Goal: Transaction & Acquisition: Download file/media

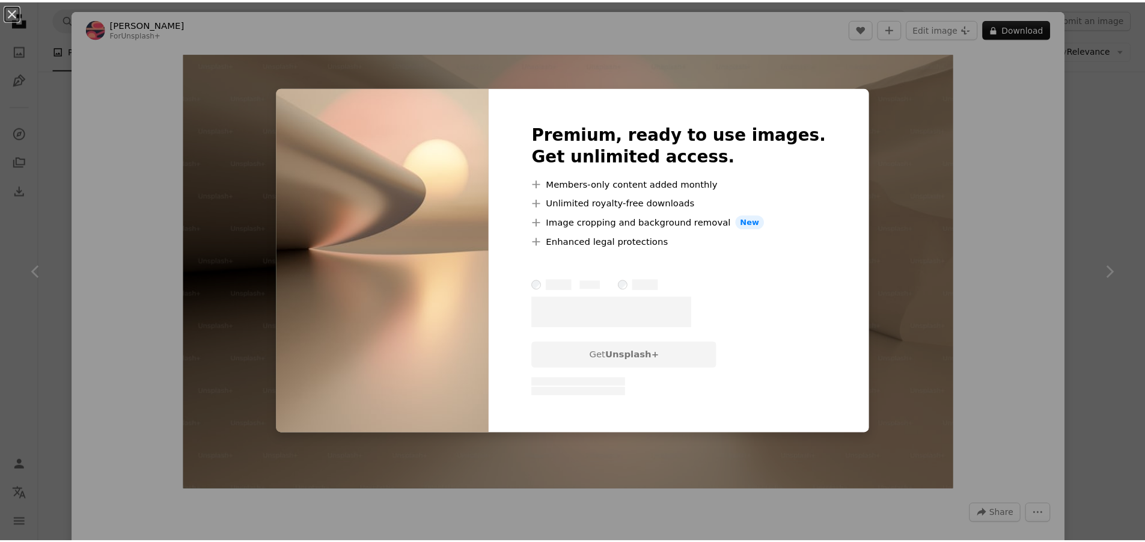
scroll to position [6564, 0]
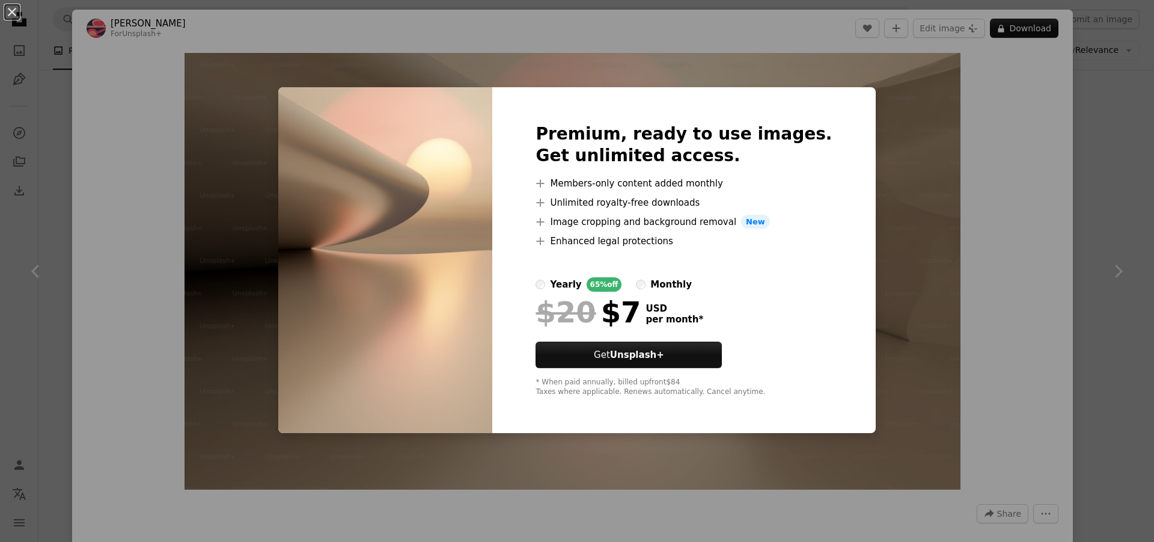
click at [762, 113] on div "Premium, ready to use images. Get unlimited access. A plus sign Members-only co…" at bounding box center [683, 260] width 383 height 346
click at [12, 11] on button "An X shape" at bounding box center [12, 12] width 14 height 14
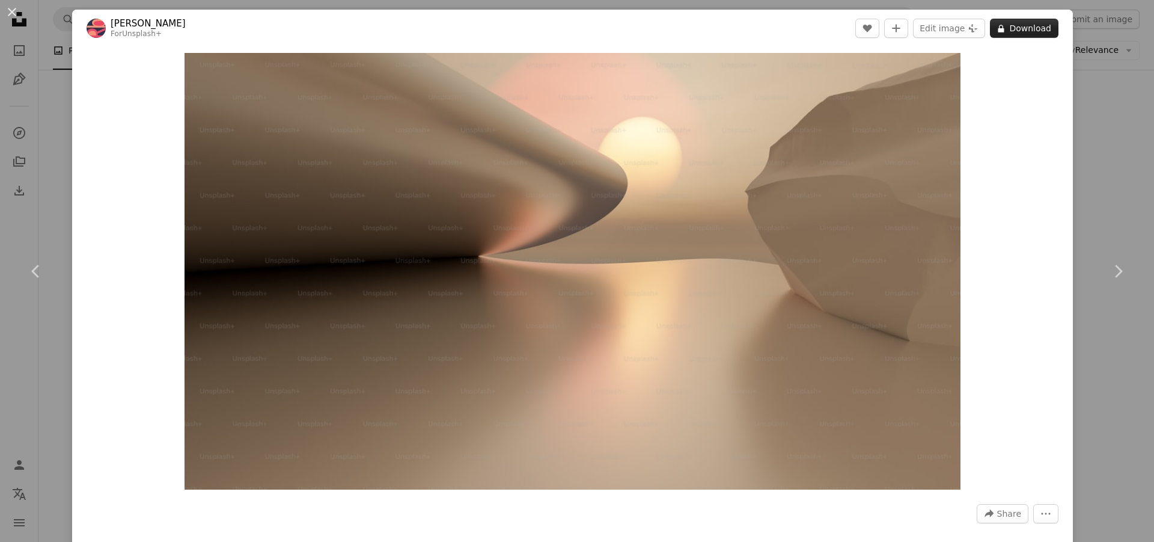
click at [1009, 29] on button "A lock Download" at bounding box center [1024, 28] width 69 height 19
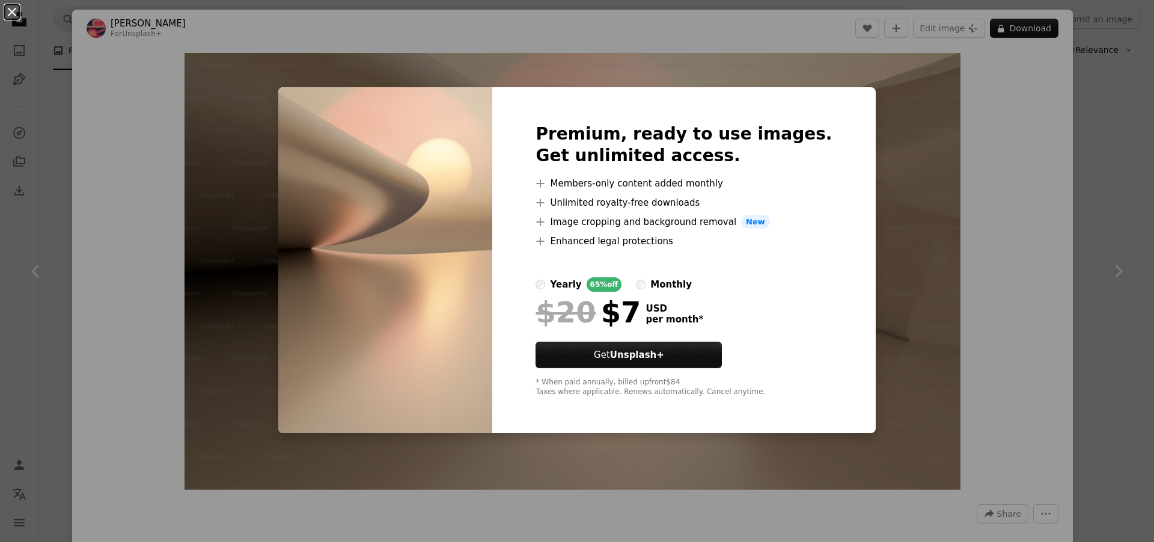
click at [11, 11] on button "An X shape" at bounding box center [12, 12] width 14 height 14
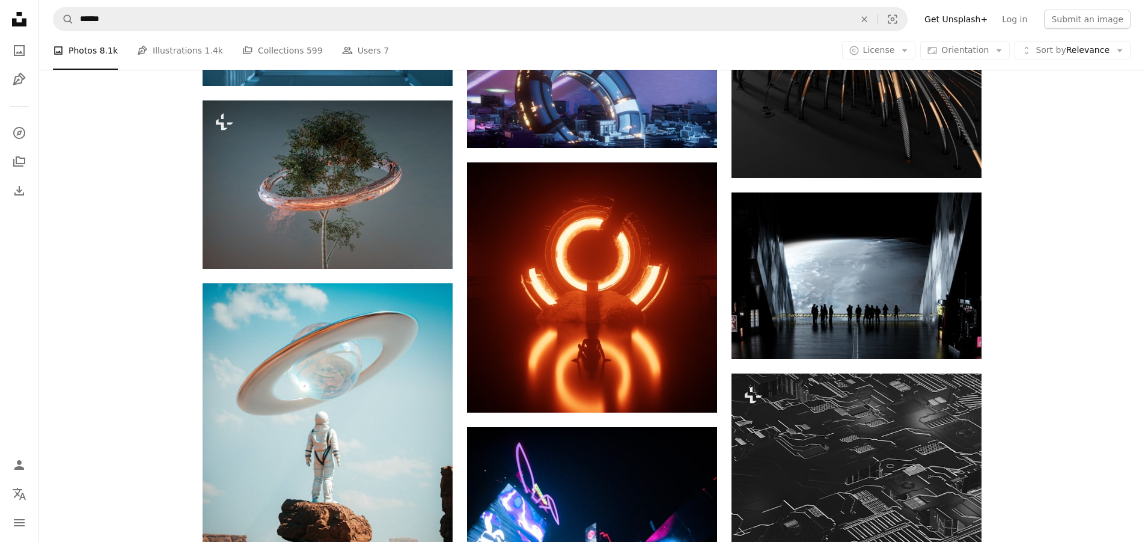
scroll to position [7502, 0]
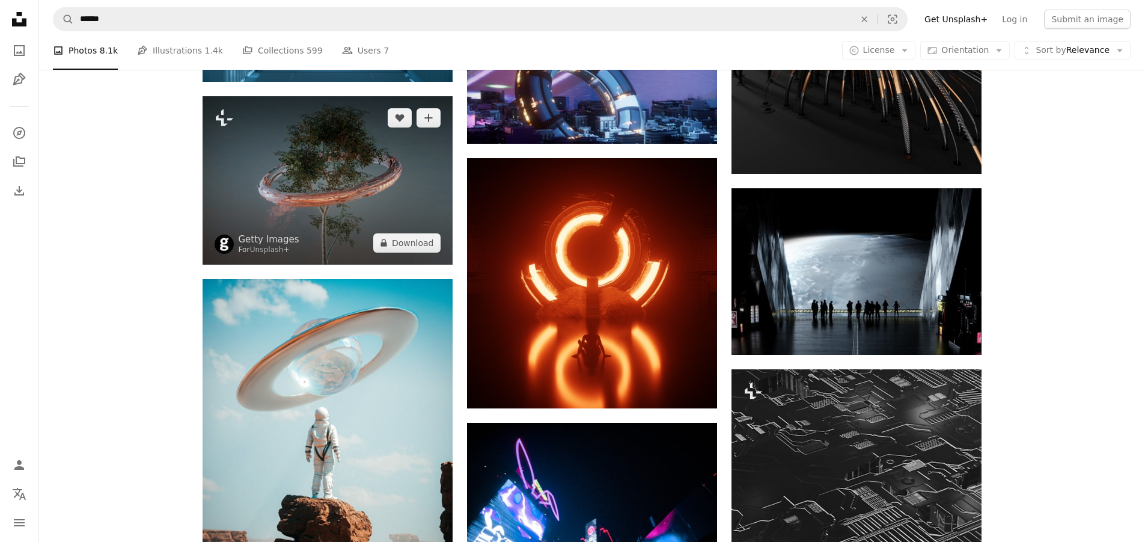
click at [328, 190] on img at bounding box center [328, 180] width 250 height 168
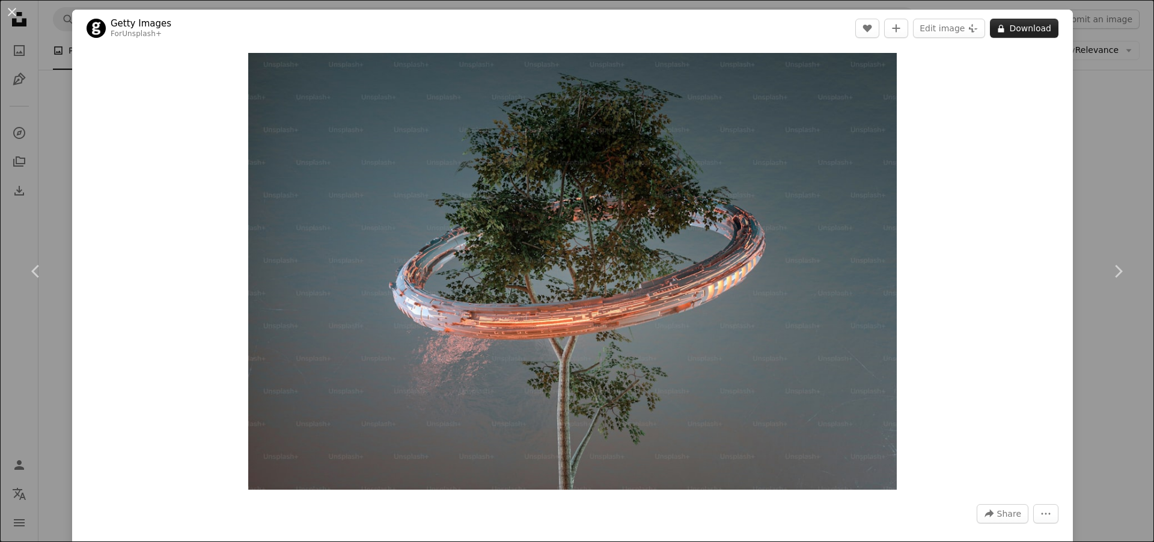
click at [1018, 28] on button "A lock Download" at bounding box center [1024, 28] width 69 height 19
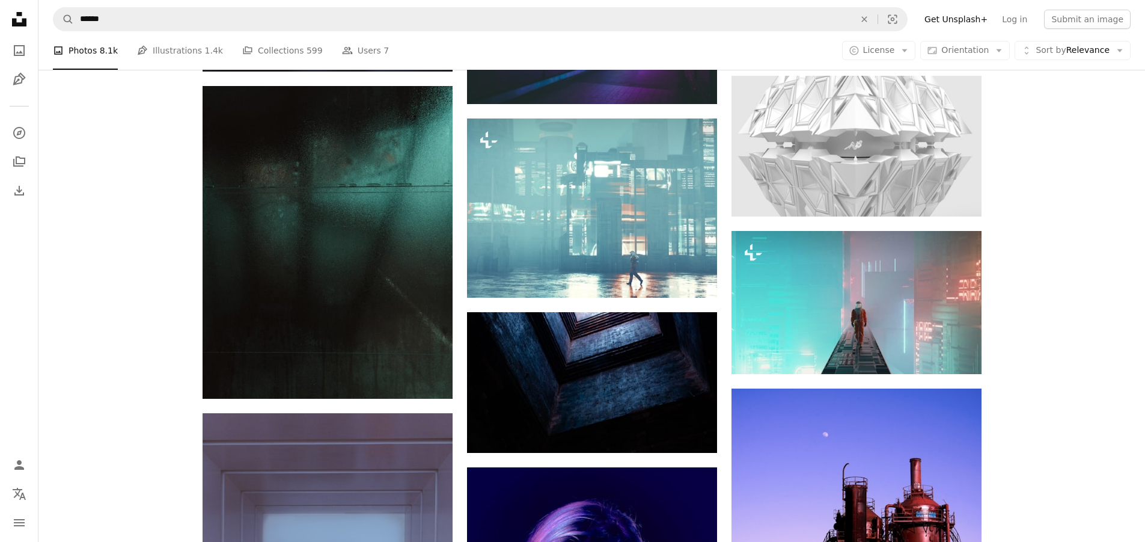
scroll to position [11686, 0]
